Goal: Find specific page/section: Find specific page/section

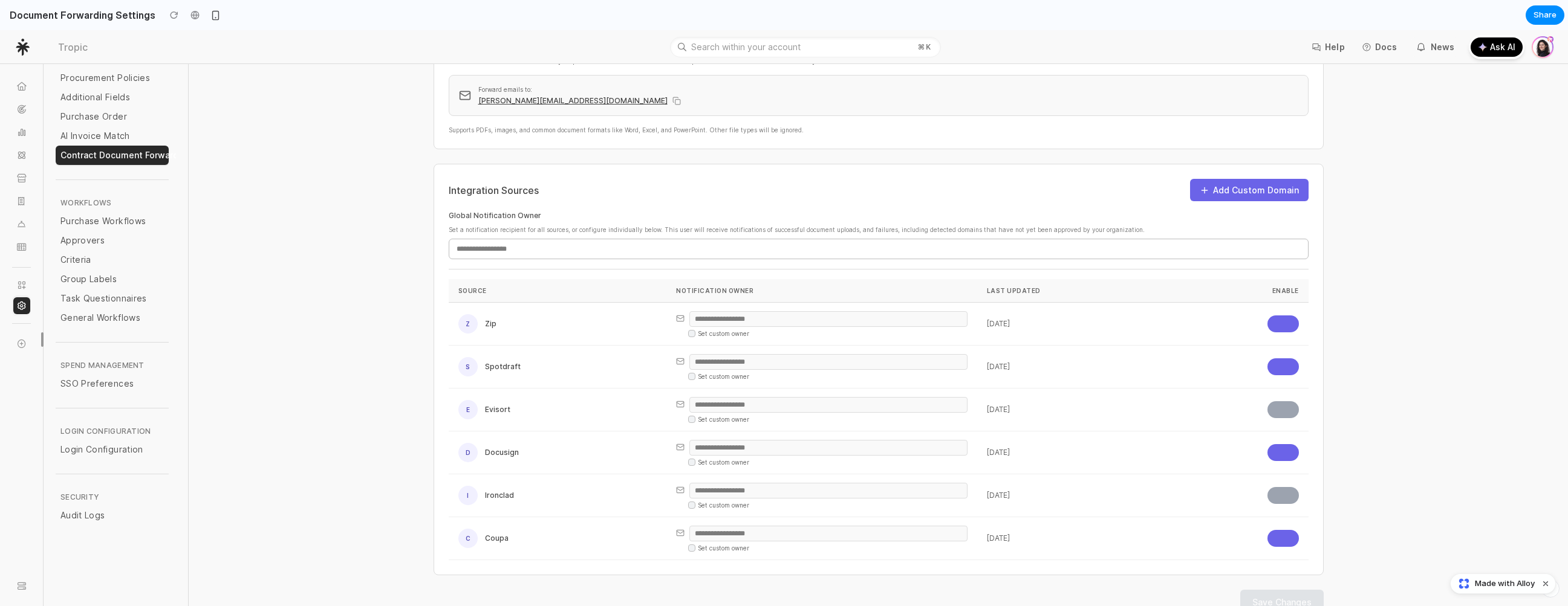
scroll to position [277, 0]
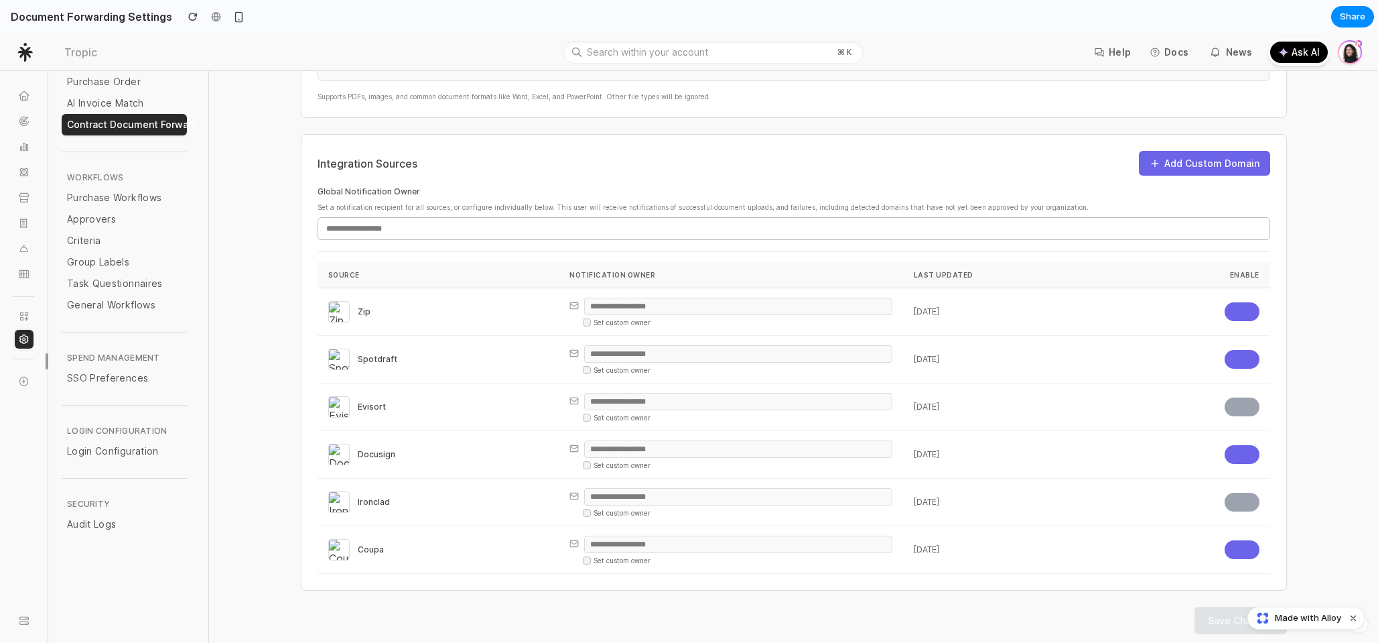
scroll to position [336, 0]
